Goal: Find specific page/section: Find specific page/section

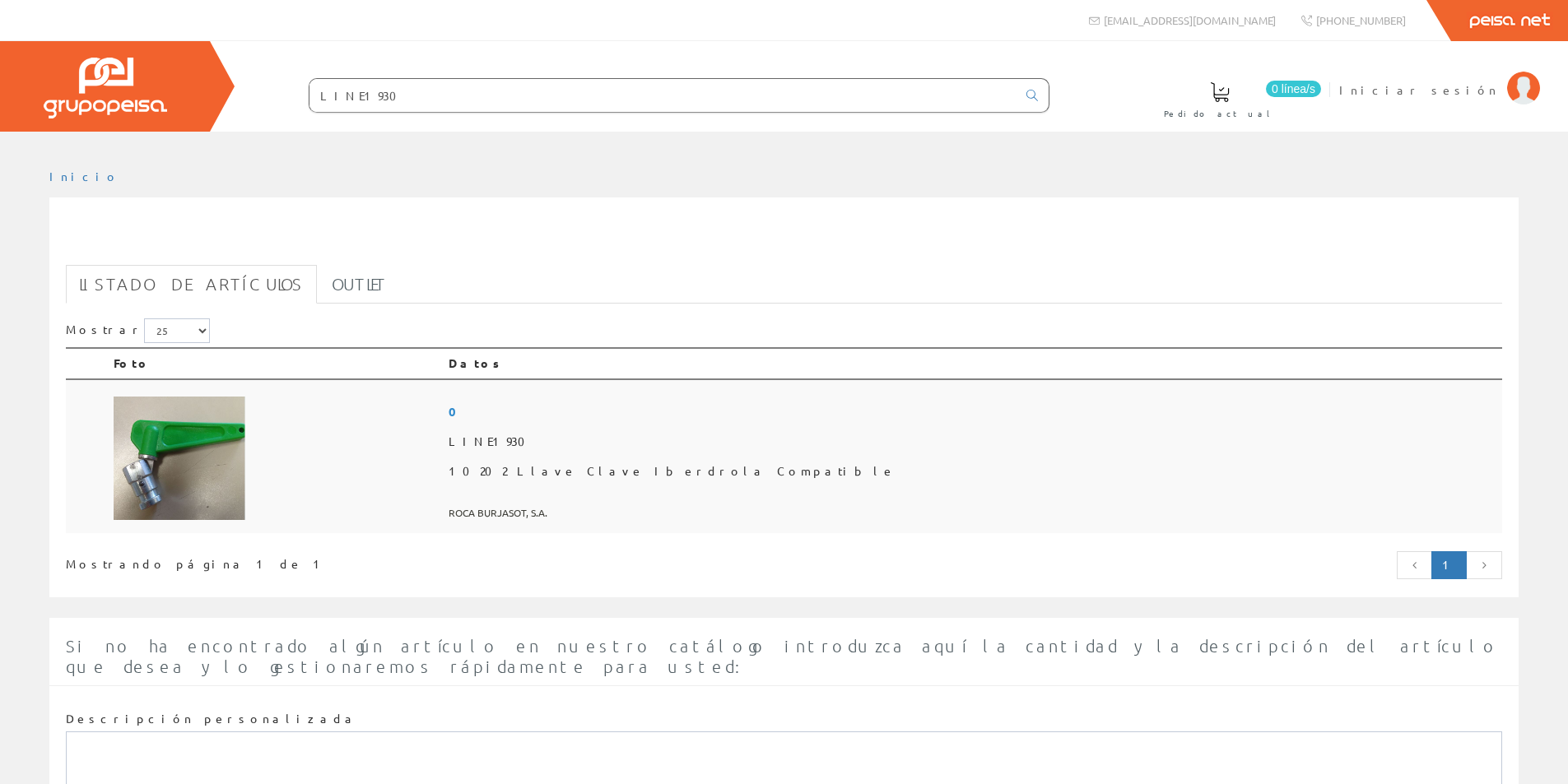
click at [199, 451] on img at bounding box center [179, 458] width 132 height 123
click at [193, 442] on img at bounding box center [179, 458] width 132 height 123
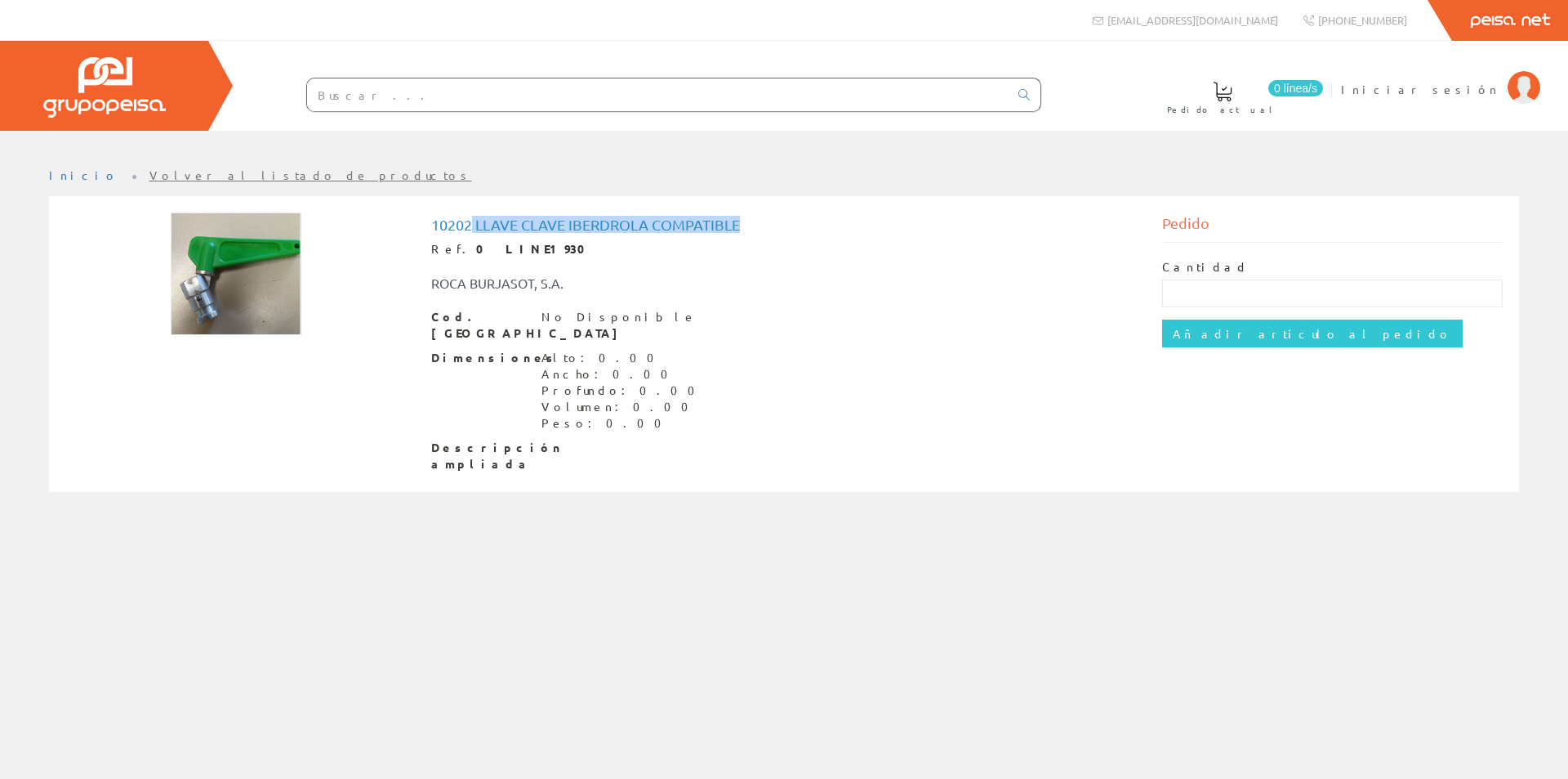
drag, startPoint x: 473, startPoint y: 226, endPoint x: 738, endPoint y: 225, distance: 265.0
click at [738, 225] on h1 "10202 Llave Clave Iberdrola Compatible" at bounding box center [784, 225] width 706 height 16
copy h1 "Llave Clave Iberdrola Compatible"
